Goal: Information Seeking & Learning: Learn about a topic

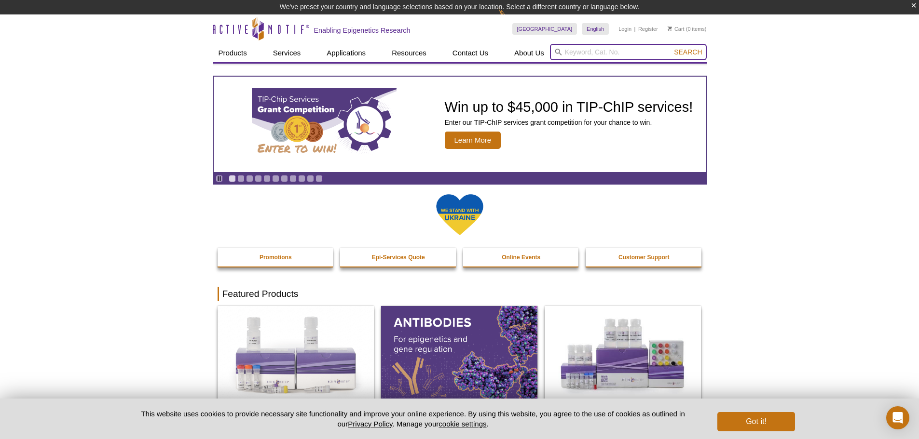
click at [588, 54] on input "search" at bounding box center [628, 52] width 157 height 16
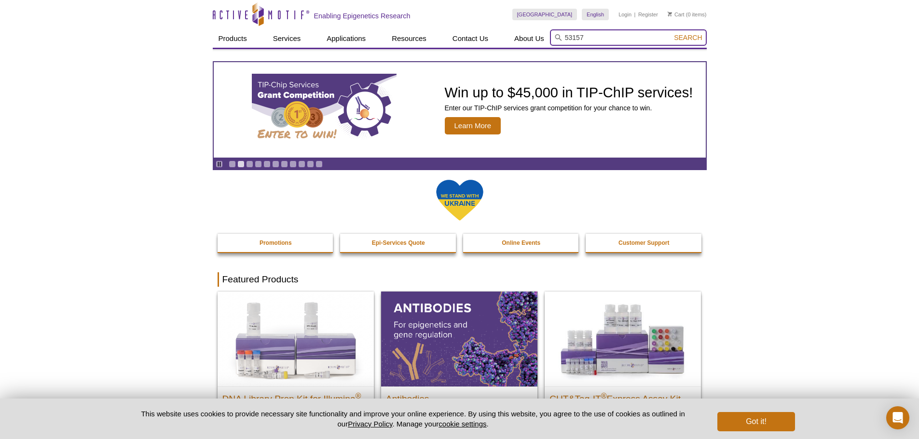
type input "53157"
click at [671, 33] on button "Search" at bounding box center [688, 37] width 34 height 9
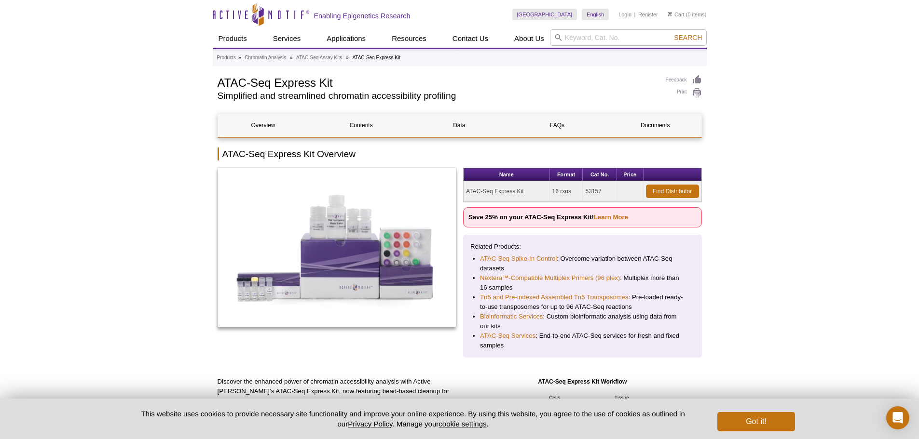
scroll to position [193, 0]
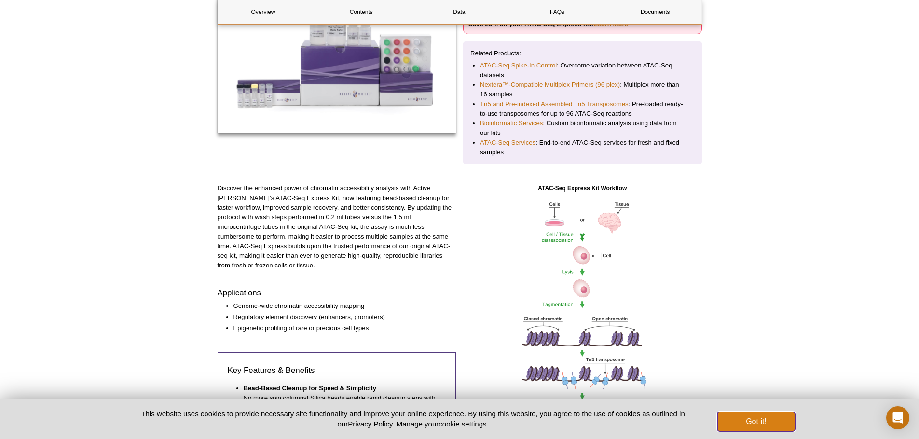
click at [747, 421] on button "Got it!" at bounding box center [755, 421] width 77 height 19
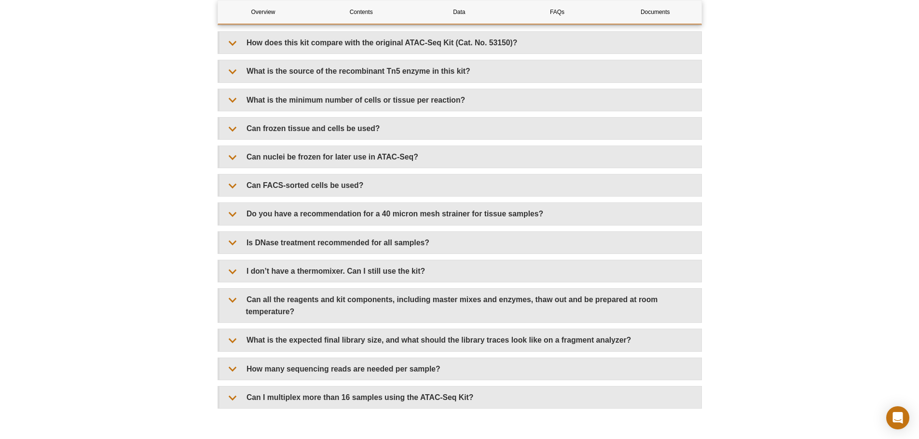
scroll to position [1851, 0]
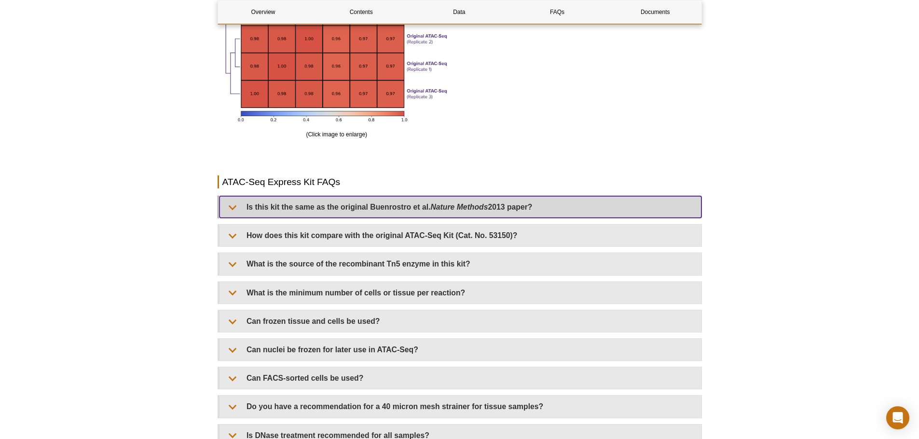
click at [233, 208] on summary "Is this kit the same as the original Buenrostro et al. Nature Methods 2013 pape…" at bounding box center [460, 207] width 482 height 22
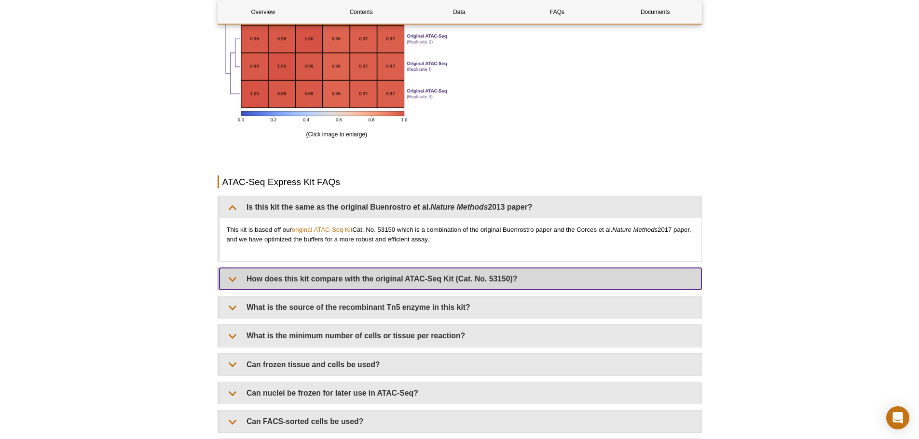
click at [235, 281] on summary "How does this kit compare with the original ATAC-Seq Kit (Cat. No. 53150)?" at bounding box center [460, 279] width 482 height 22
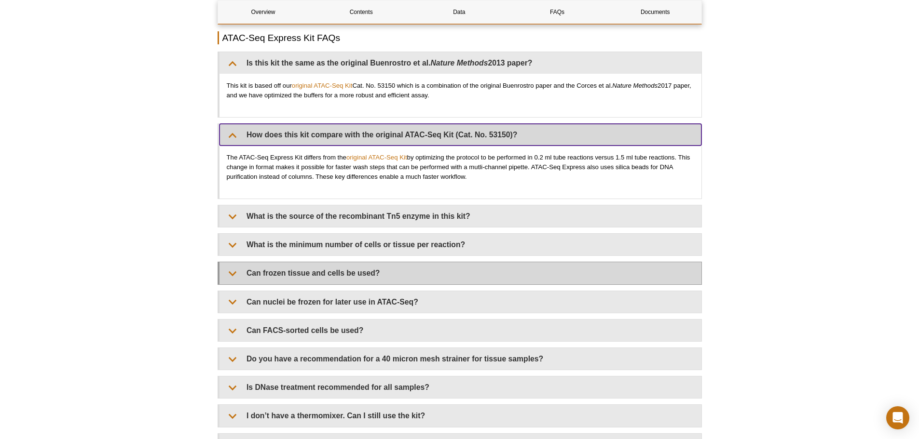
scroll to position [1995, 0]
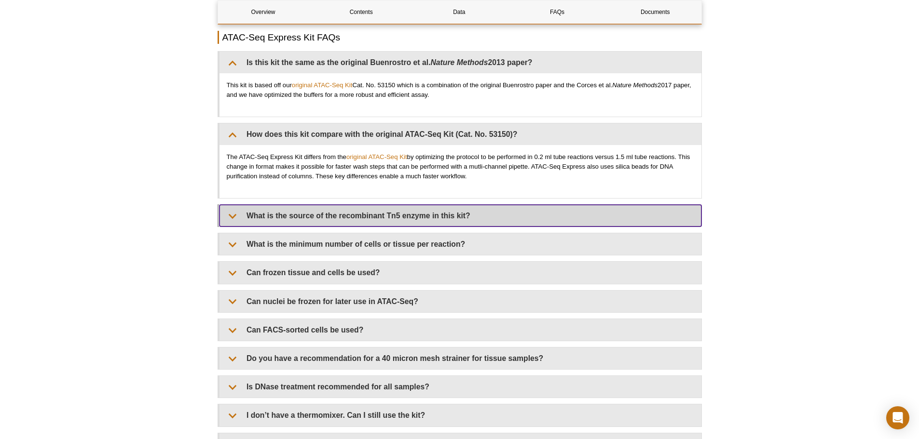
click at [239, 218] on summary "What is the source of the recombinant Tn5 enzyme in this kit?" at bounding box center [460, 216] width 482 height 22
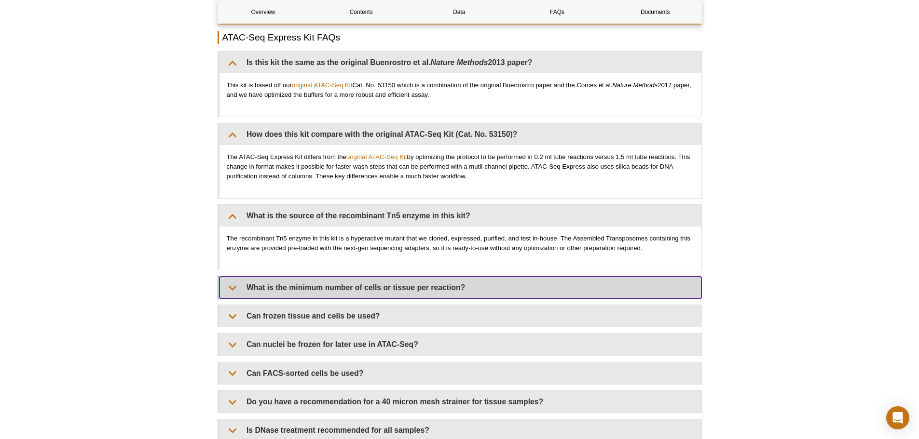
click at [235, 290] on summary "What is the minimum number of cells or tissue per reaction?" at bounding box center [460, 288] width 482 height 22
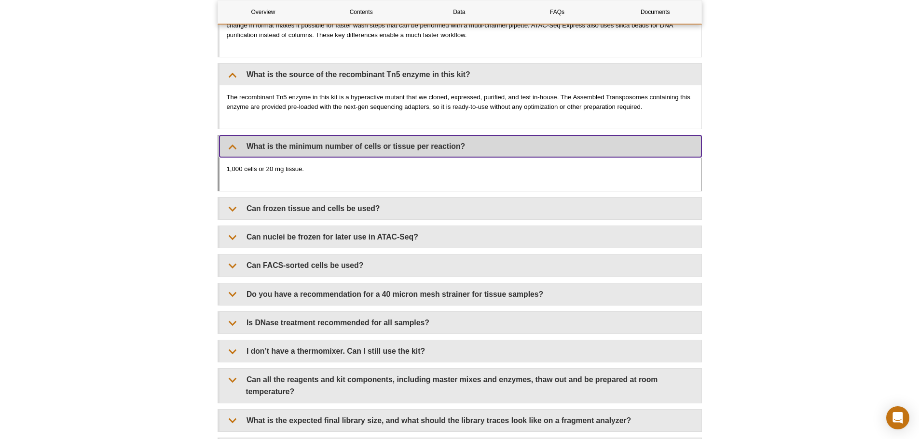
scroll to position [2140, 0]
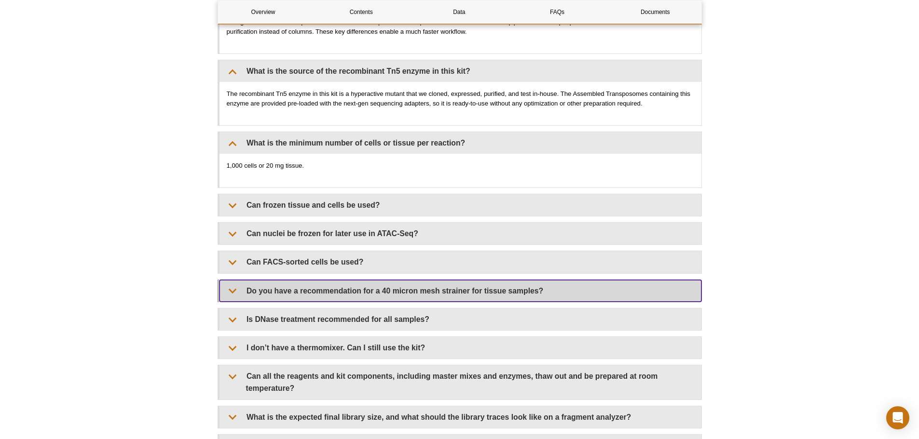
click at [233, 295] on summary "Do you have a recommendation for a 40 micron mesh strainer for tissue samples?" at bounding box center [460, 291] width 482 height 22
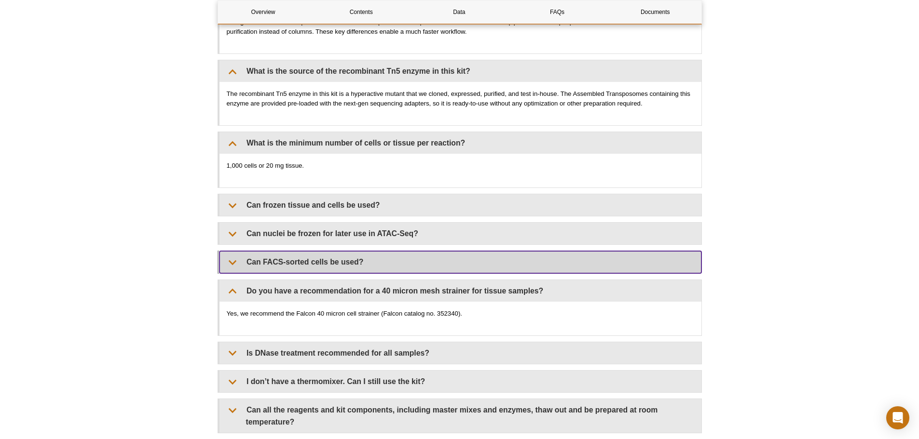
click at [234, 262] on summary "Can FACS-sorted cells be used?" at bounding box center [460, 262] width 482 height 22
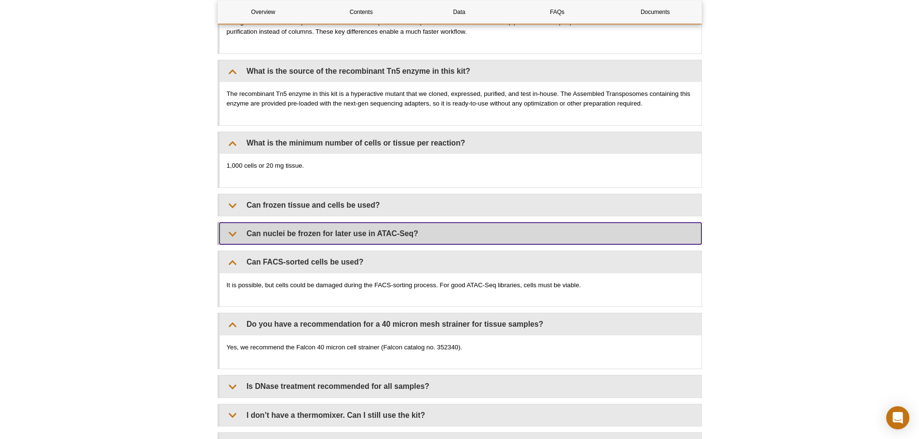
click at [237, 235] on summary "Can nuclei be frozen for later use in ATAC-Seq?" at bounding box center [460, 234] width 482 height 22
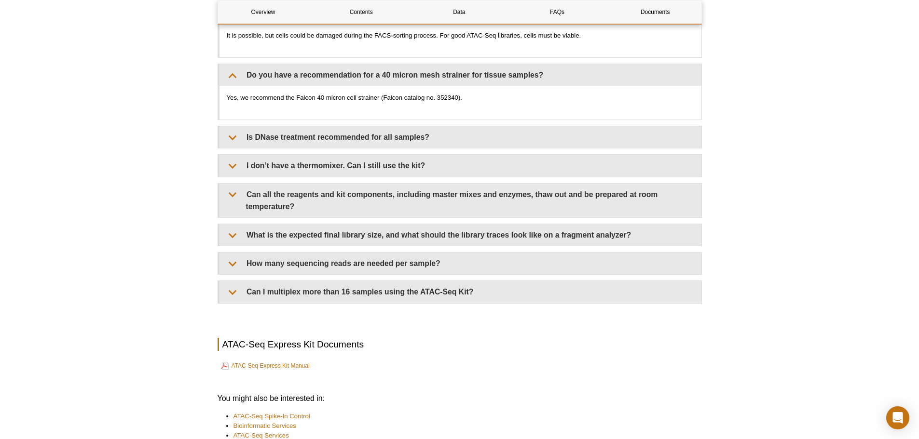
scroll to position [2559, 0]
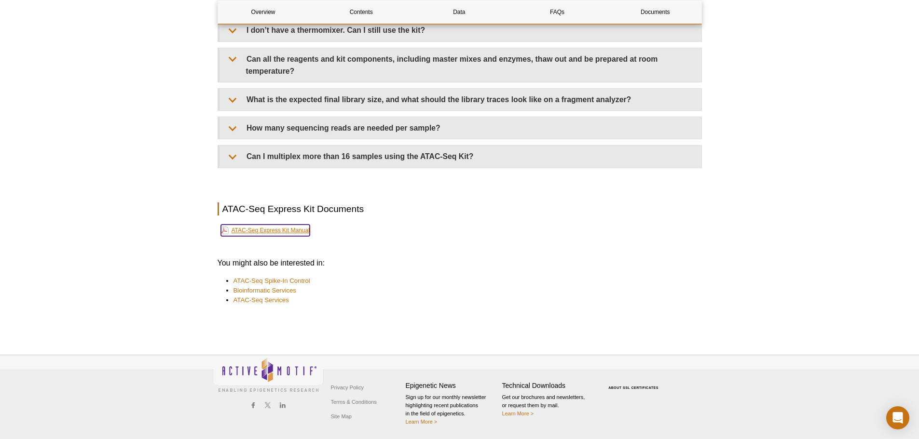
click at [285, 231] on link "ATAC-Seq Express Kit Manual" at bounding box center [265, 231] width 89 height 12
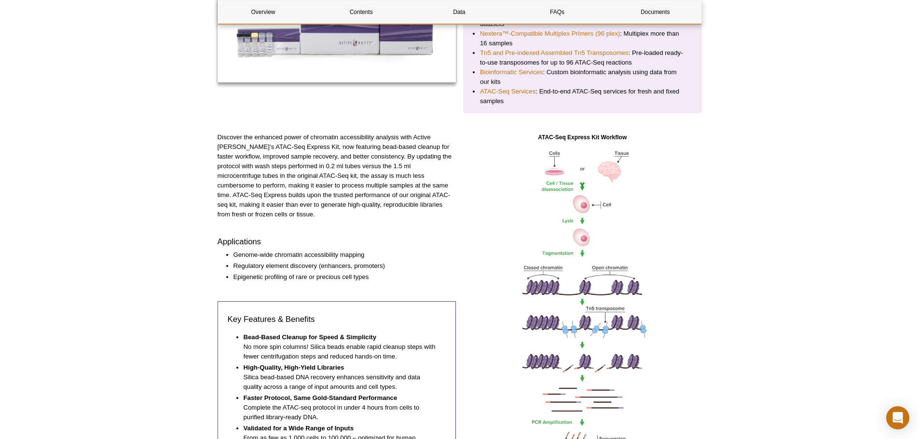
scroll to position [0, 0]
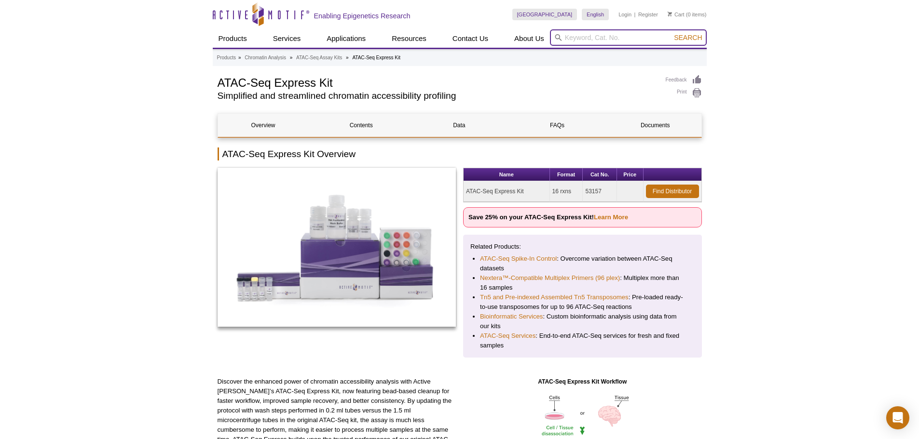
click at [589, 42] on input "search" at bounding box center [628, 37] width 157 height 16
type input "53160"
click at [671, 33] on button "Search" at bounding box center [688, 37] width 34 height 9
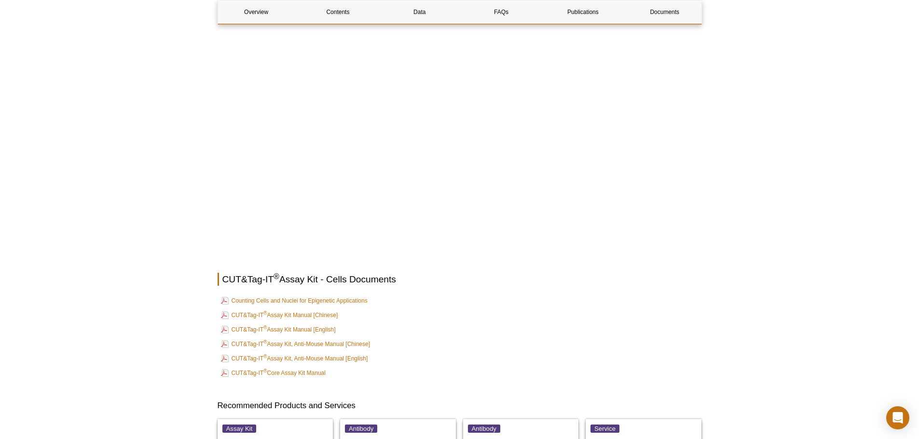
scroll to position [3352, 0]
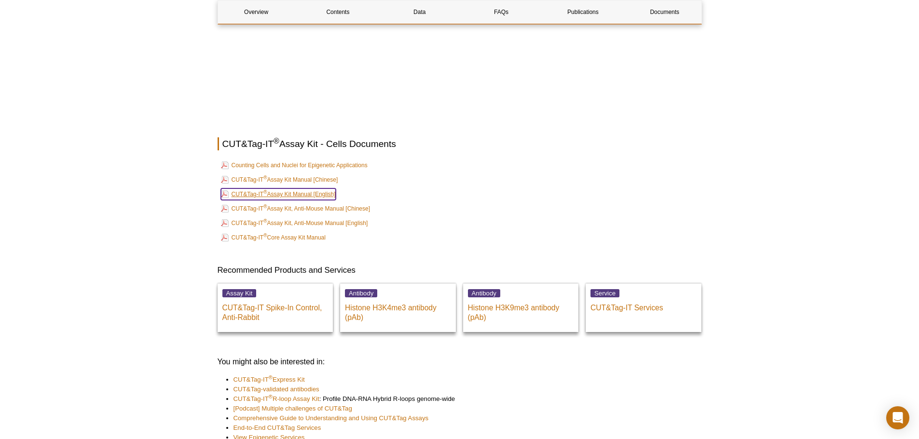
click at [304, 197] on link "CUT&Tag-IT ® Assay Kit Manual [English]" at bounding box center [278, 195] width 115 height 12
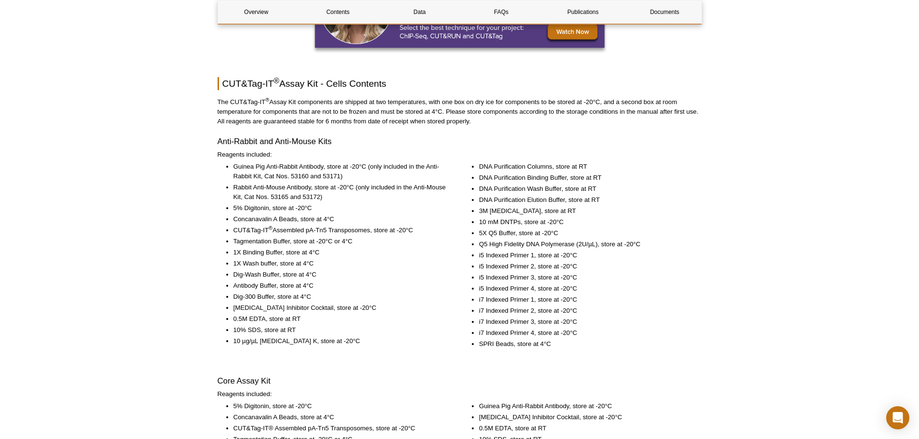
scroll to position [1229, 0]
